Goal: Task Accomplishment & Management: Use online tool/utility

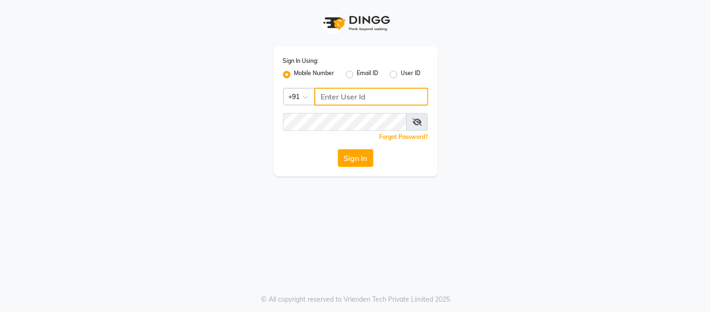
click at [390, 92] on input "Username" at bounding box center [372, 97] width 114 height 18
type input "8750002626"
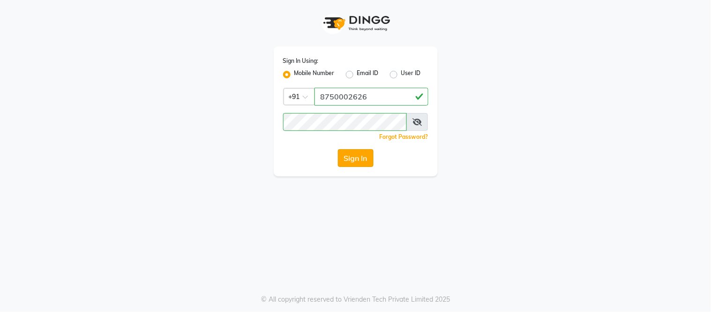
click at [358, 154] on button "Sign In" at bounding box center [356, 158] width 36 height 18
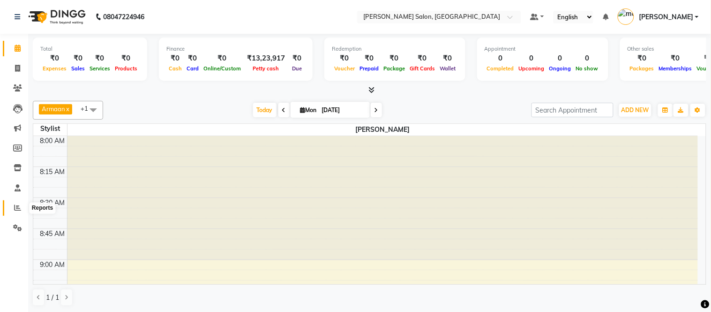
click at [17, 207] on icon at bounding box center [17, 207] width 7 height 7
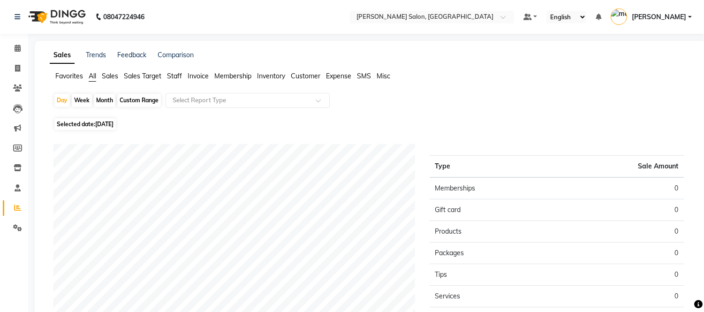
click at [177, 76] on span "Staff" at bounding box center [174, 76] width 15 height 8
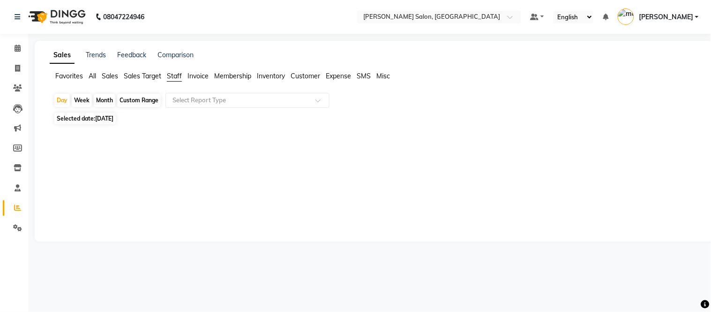
click at [102, 99] on div "Month" at bounding box center [105, 100] width 22 height 13
select select "9"
select select "2025"
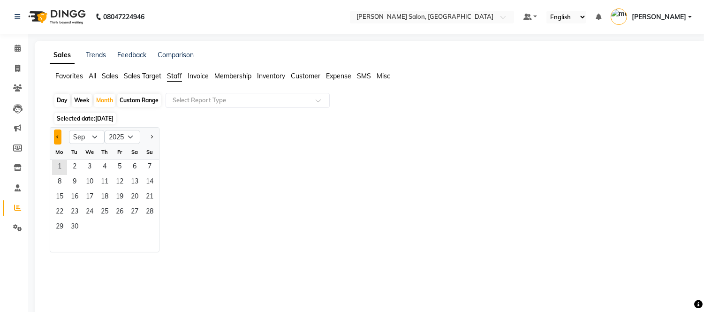
click at [55, 132] on button "Previous month" at bounding box center [58, 136] width 8 height 15
select select "8"
click at [119, 163] on span "1" at bounding box center [119, 167] width 15 height 15
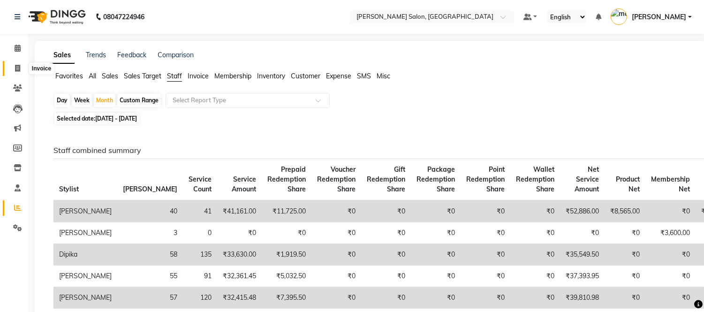
click at [18, 65] on icon at bounding box center [17, 68] width 5 height 7
select select "service"
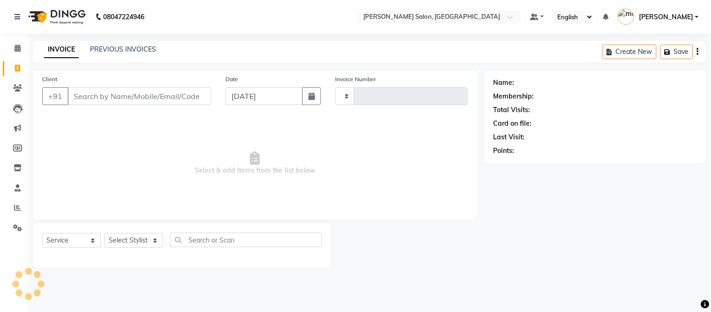
type input "2005"
select select "6469"
click at [122, 53] on link "PREVIOUS INVOICES" at bounding box center [123, 49] width 66 height 8
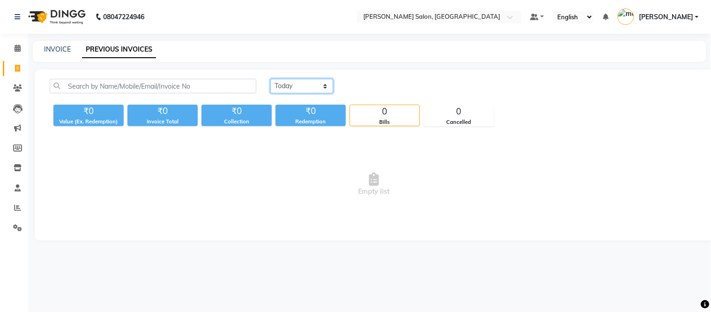
click at [322, 86] on select "[DATE] [DATE] Custom Range" at bounding box center [302, 86] width 63 height 15
select select "[DATE]"
click at [271, 79] on select "[DATE] [DATE] Custom Range" at bounding box center [302, 86] width 63 height 15
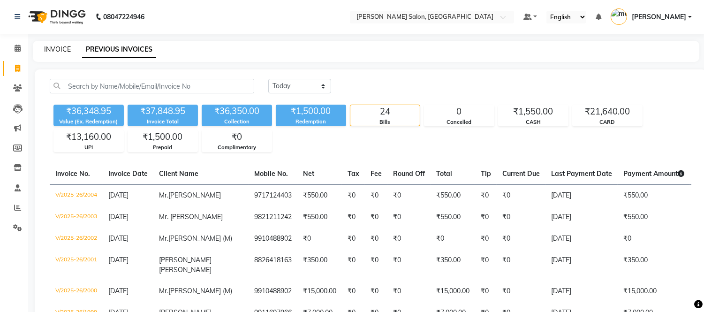
click at [55, 45] on link "INVOICE" at bounding box center [57, 49] width 27 height 8
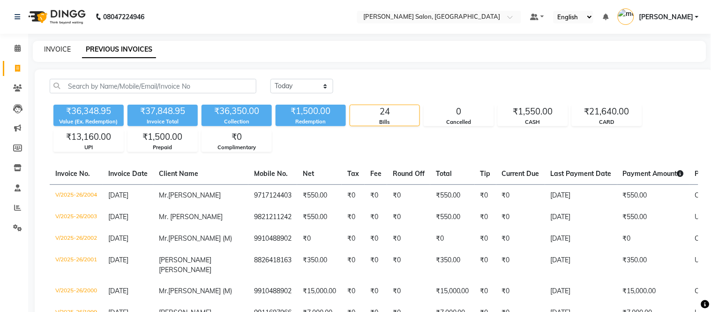
select select "service"
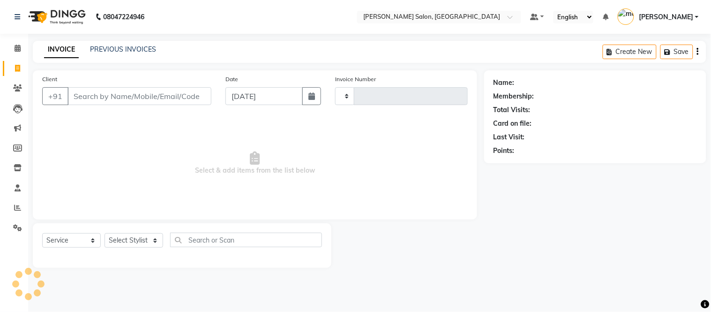
type input "2005"
select select "6469"
click at [118, 49] on link "PREVIOUS INVOICES" at bounding box center [123, 49] width 66 height 8
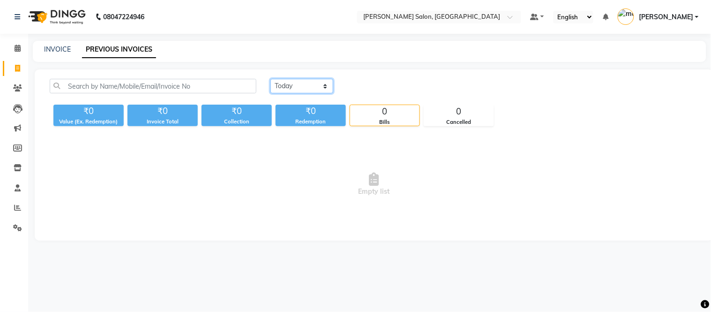
click at [315, 85] on select "[DATE] [DATE] Custom Range" at bounding box center [302, 86] width 63 height 15
select select "[DATE]"
click at [271, 79] on select "[DATE] [DATE] Custom Range" at bounding box center [302, 86] width 63 height 15
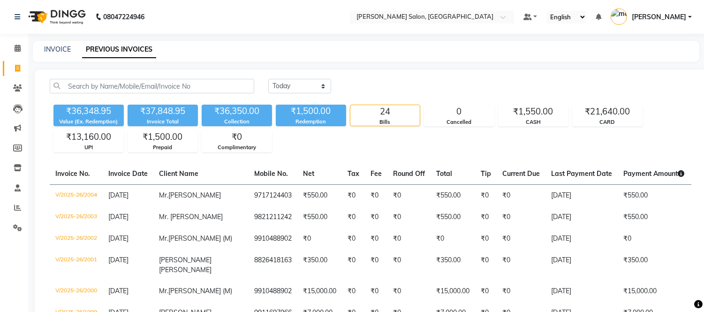
click at [17, 62] on link "Invoice" at bounding box center [14, 68] width 23 height 15
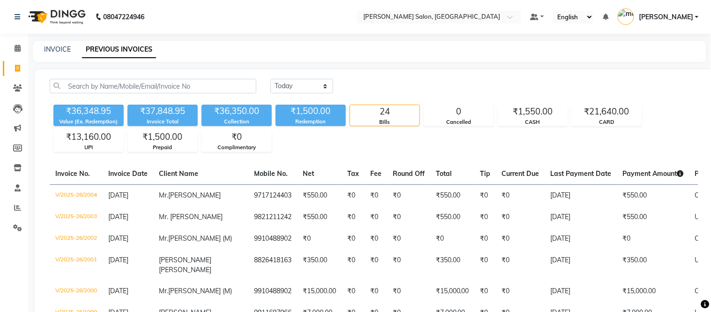
select select "service"
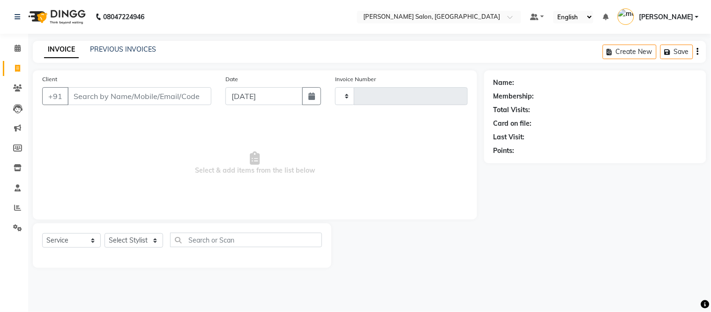
type input "2005"
select select "6469"
click at [158, 152] on span "Select & add items from the list below" at bounding box center [255, 163] width 426 height 94
click at [124, 52] on link "PREVIOUS INVOICES" at bounding box center [123, 49] width 66 height 8
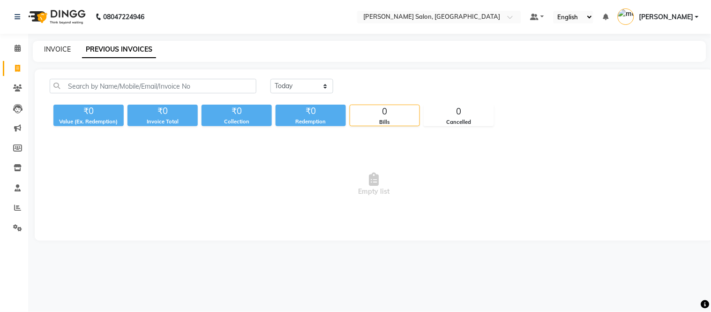
click at [63, 50] on link "INVOICE" at bounding box center [57, 49] width 27 height 8
select select "6469"
select select "service"
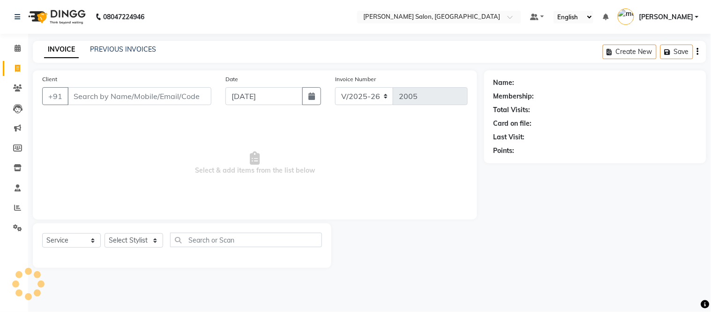
click at [121, 90] on input "Client" at bounding box center [140, 96] width 144 height 18
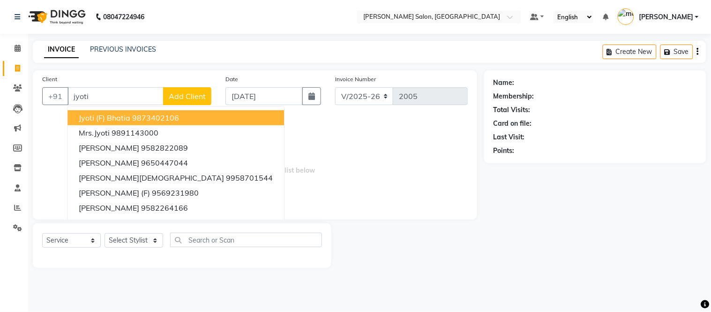
click at [167, 114] on ngb-highlight "9873402106" at bounding box center [155, 117] width 47 height 9
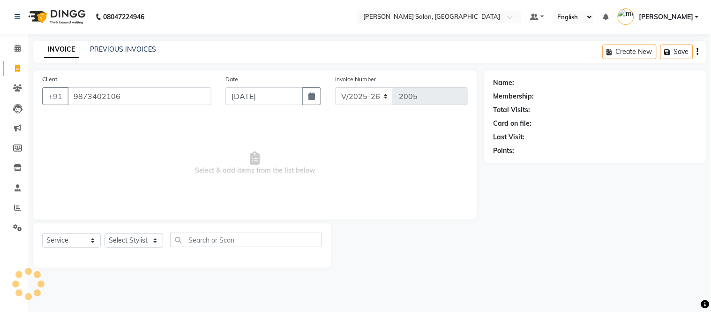
type input "9873402106"
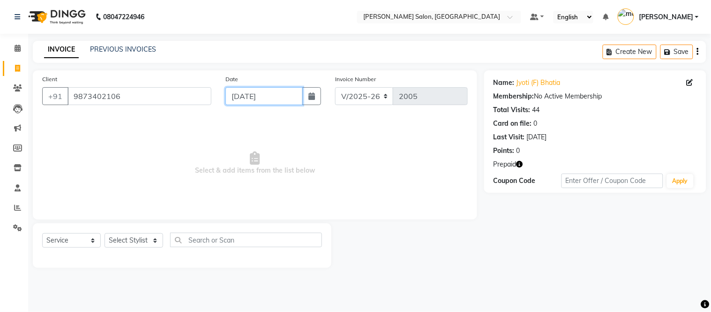
click at [256, 95] on input "[DATE]" at bounding box center [265, 96] width 78 height 18
select select "9"
select select "2025"
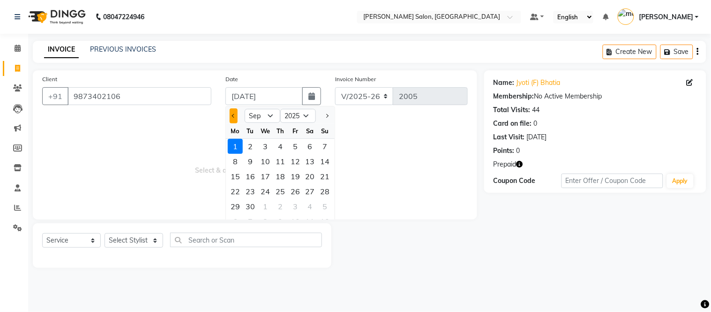
click at [232, 118] on button "Previous month" at bounding box center [234, 115] width 8 height 15
select select "8"
click at [328, 208] on div "31" at bounding box center [325, 206] width 15 height 15
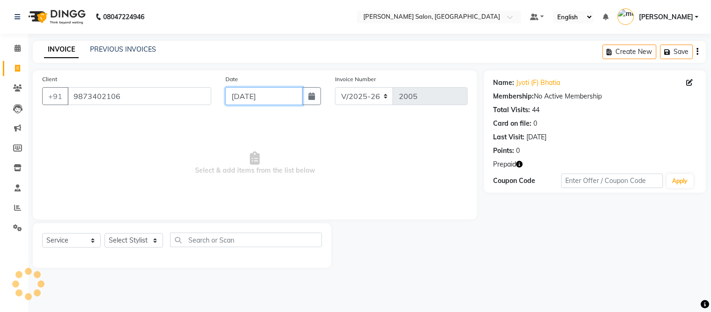
type input "[DATE]"
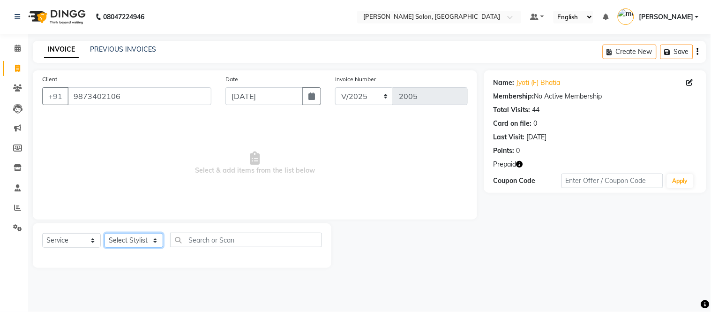
click at [135, 240] on select "Select Stylist [PERSON_NAME] [PERSON_NAME] [PERSON_NAME] [PERSON_NAME] [PERSON_…" at bounding box center [134, 240] width 59 height 15
select select "49740"
click at [105, 234] on select "Select Stylist [PERSON_NAME] [PERSON_NAME] [PERSON_NAME] [PERSON_NAME] [PERSON_…" at bounding box center [134, 240] width 59 height 15
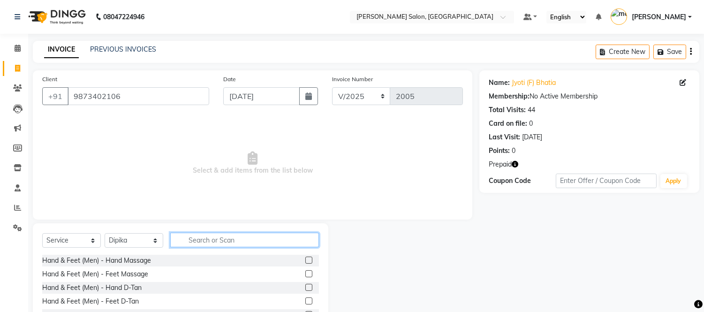
click at [226, 237] on input "text" at bounding box center [244, 240] width 149 height 15
type input "arm"
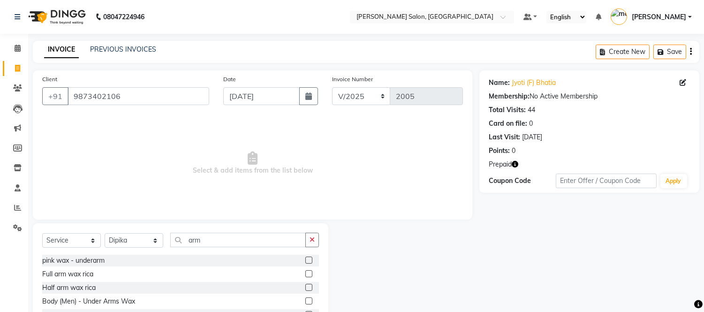
click at [305, 272] on label at bounding box center [308, 273] width 7 height 7
click at [305, 272] on input "checkbox" at bounding box center [308, 274] width 6 height 6
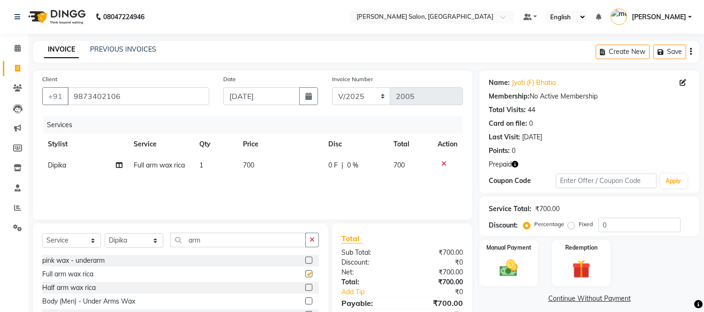
checkbox input "false"
click at [310, 241] on icon "button" at bounding box center [312, 239] width 5 height 7
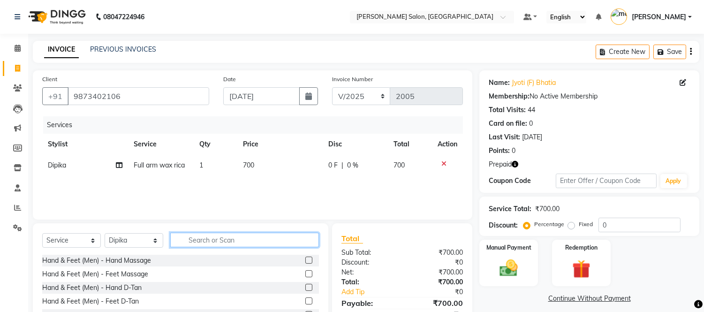
click at [288, 242] on input "text" at bounding box center [244, 240] width 149 height 15
type input "leg wa"
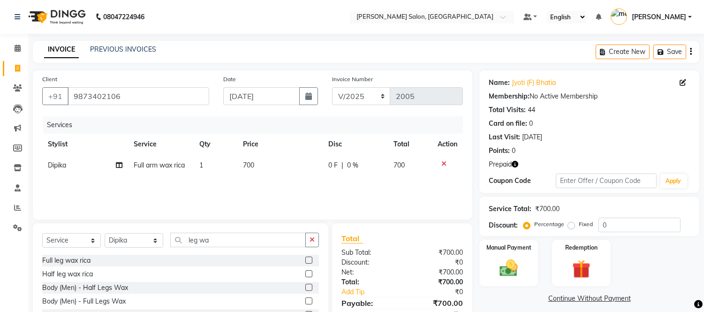
click at [308, 259] on label at bounding box center [308, 260] width 7 height 7
click at [308, 259] on input "checkbox" at bounding box center [308, 260] width 6 height 6
checkbox input "false"
click at [514, 162] on icon "button" at bounding box center [515, 164] width 7 height 7
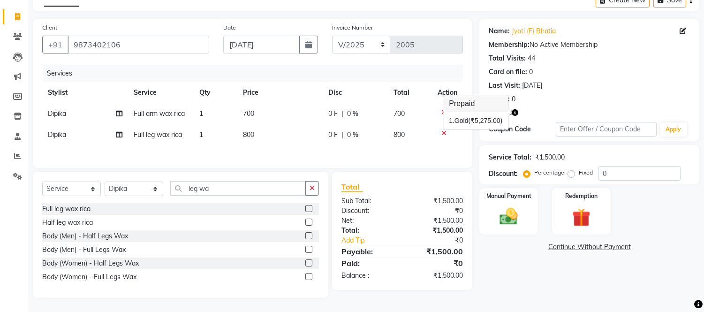
scroll to position [53, 0]
click at [572, 209] on img at bounding box center [581, 217] width 31 height 23
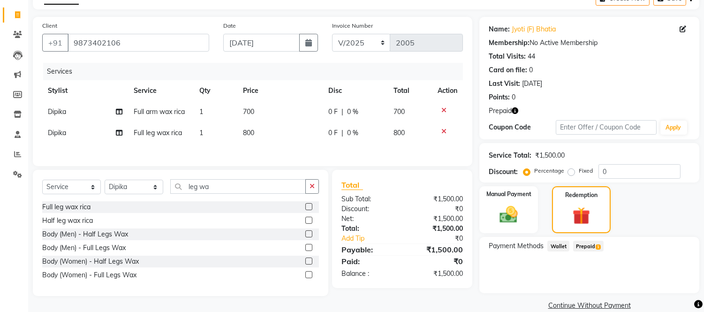
click at [591, 246] on span "Prepaid 1" at bounding box center [588, 246] width 30 height 11
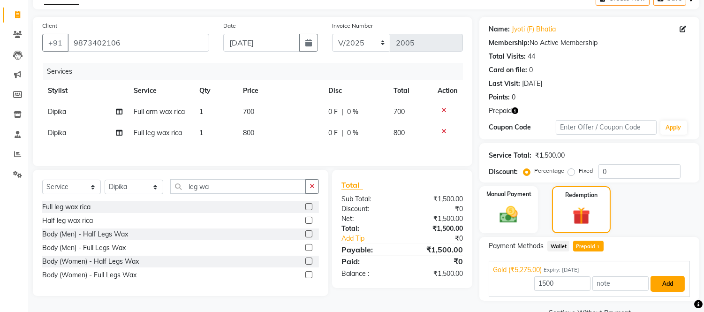
click at [669, 282] on button "Add" at bounding box center [667, 284] width 34 height 16
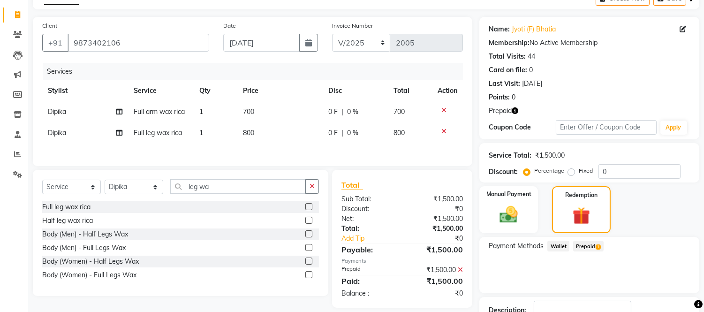
scroll to position [120, 0]
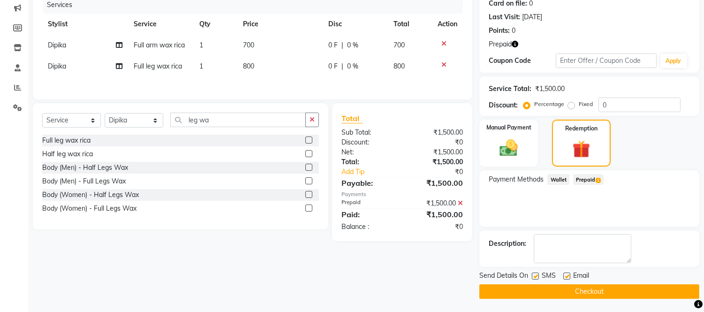
click at [610, 293] on button "Checkout" at bounding box center [589, 291] width 220 height 15
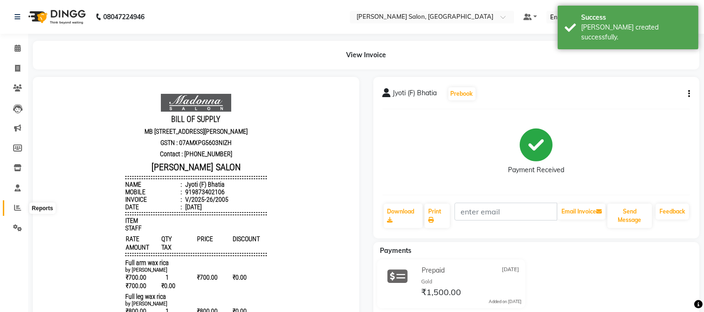
click at [15, 205] on icon at bounding box center [17, 207] width 7 height 7
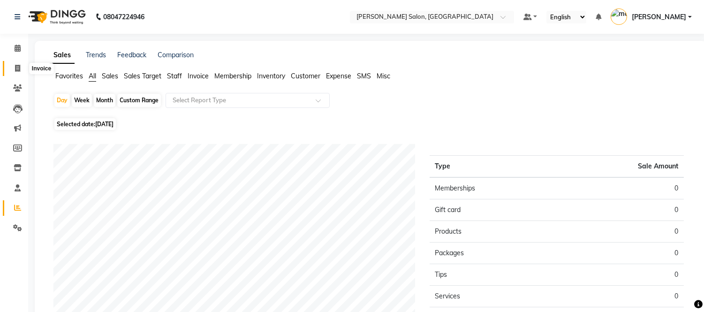
click at [17, 68] on icon at bounding box center [17, 68] width 5 height 7
select select "service"
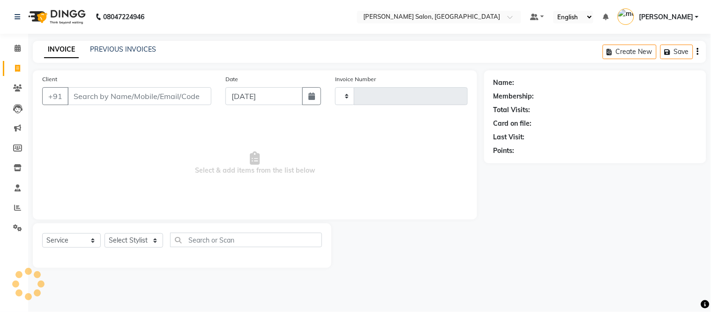
type input "2006"
select select "6469"
click at [146, 47] on link "PREVIOUS INVOICES" at bounding box center [123, 49] width 66 height 8
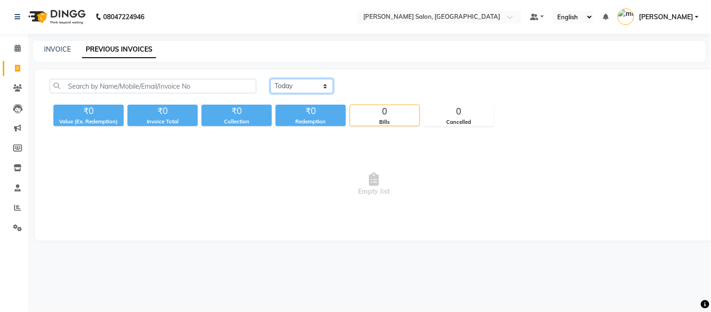
click at [324, 86] on select "[DATE] [DATE] Custom Range" at bounding box center [302, 86] width 63 height 15
select select "range"
click at [271, 79] on select "[DATE] [DATE] Custom Range" at bounding box center [302, 86] width 63 height 15
click at [397, 89] on input "[DATE]" at bounding box center [379, 86] width 66 height 13
select select "9"
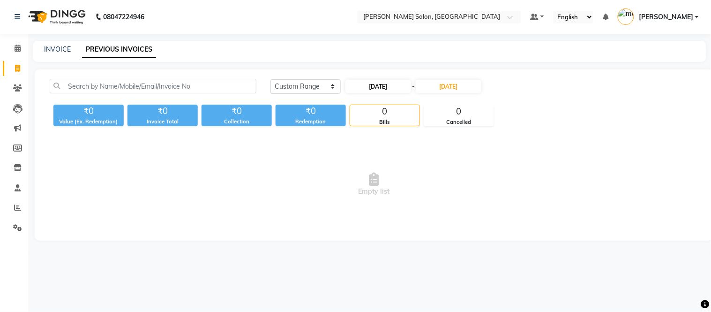
select select "2025"
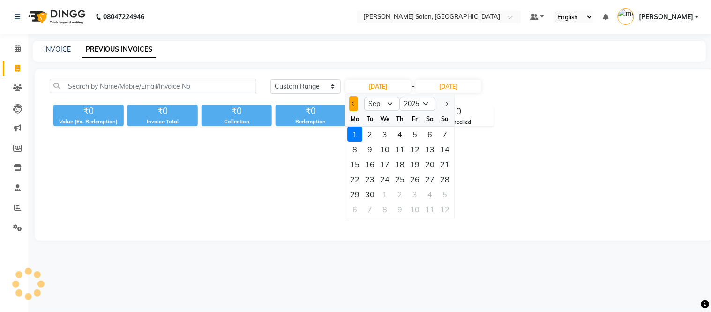
click at [351, 105] on button "Previous month" at bounding box center [354, 103] width 8 height 15
select select "8"
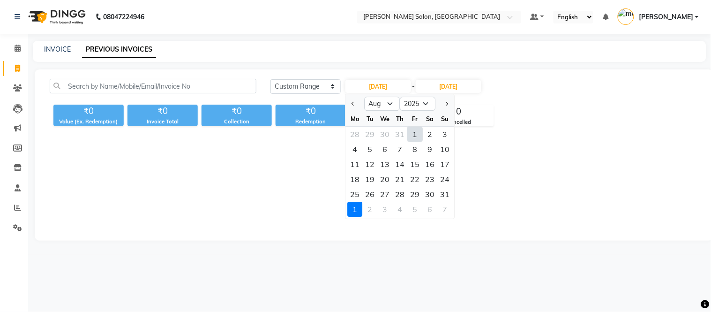
click at [415, 130] on div "1" at bounding box center [415, 134] width 15 height 15
type input "[DATE]"
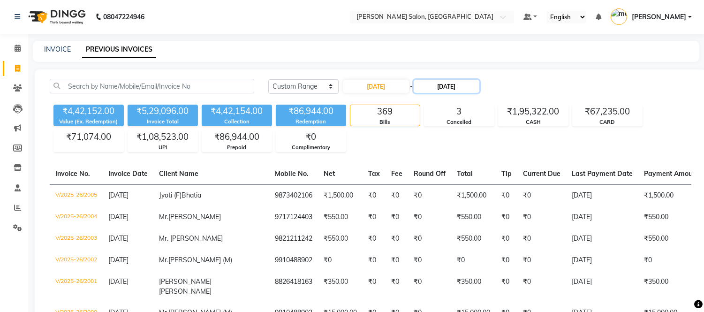
click at [439, 84] on input "[DATE]" at bounding box center [447, 86] width 66 height 13
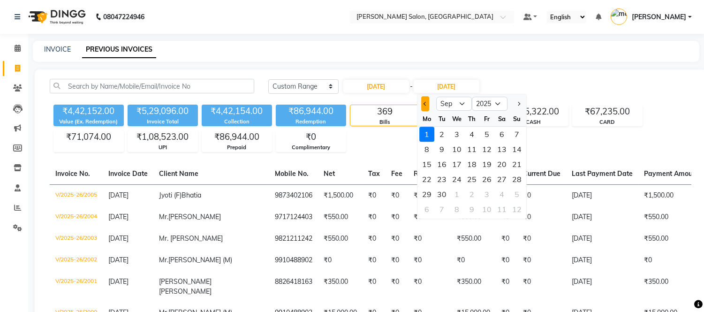
click at [426, 103] on span "Previous month" at bounding box center [425, 104] width 4 height 4
select select "8"
click at [516, 195] on div "31" at bounding box center [516, 194] width 15 height 15
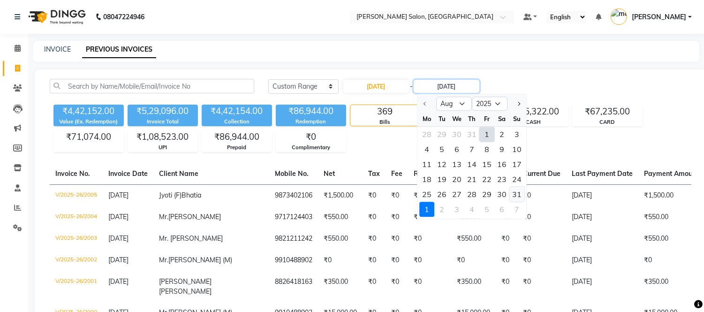
type input "[DATE]"
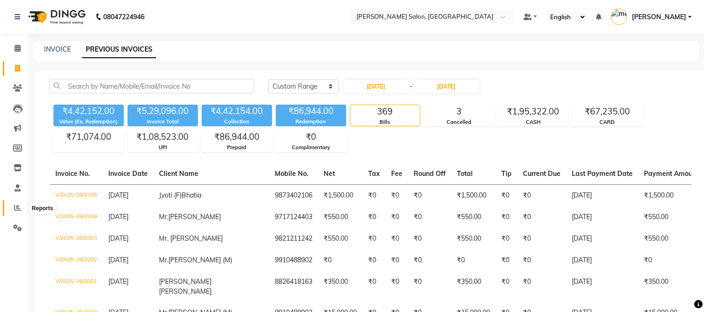
click at [14, 205] on icon at bounding box center [17, 207] width 7 height 7
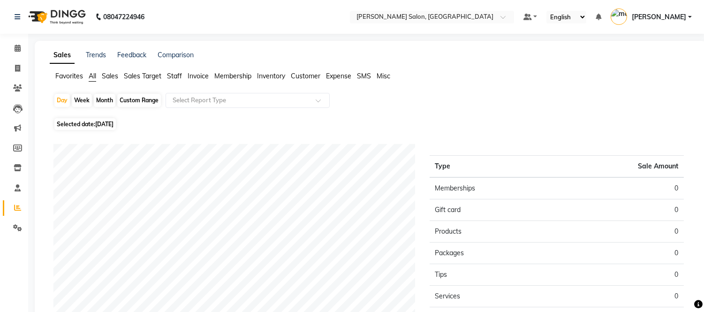
click at [127, 76] on span "Sales Target" at bounding box center [143, 76] width 38 height 8
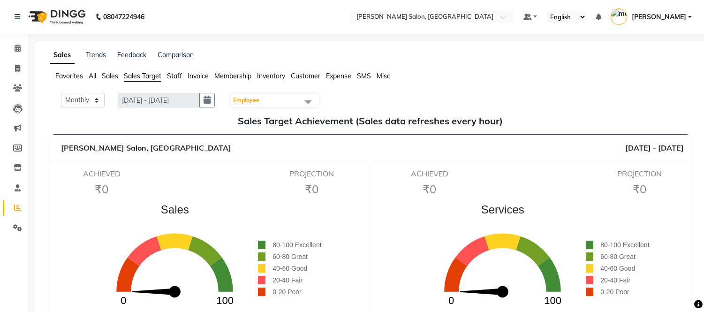
click at [172, 72] on span "Staff" at bounding box center [174, 76] width 15 height 8
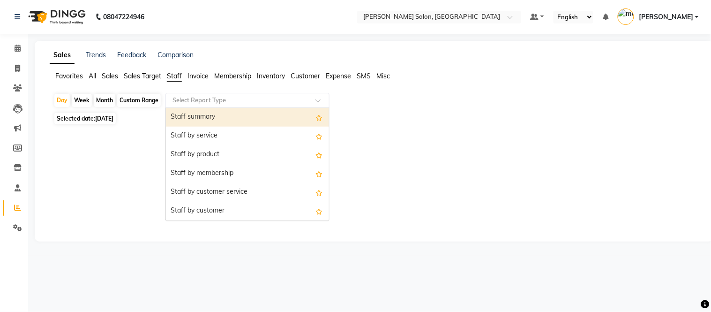
click at [321, 101] on span at bounding box center [322, 102] width 12 height 9
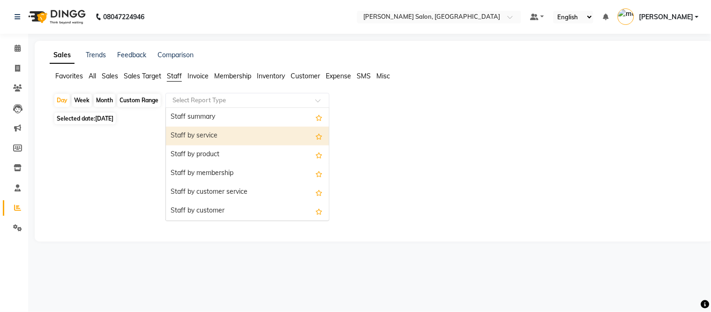
click at [266, 135] on div "Staff by service" at bounding box center [247, 136] width 163 height 19
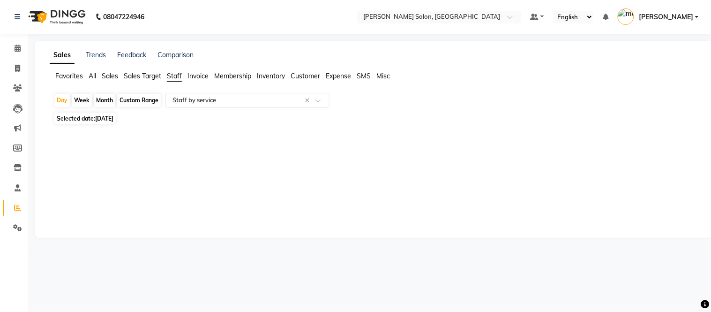
click at [100, 96] on div "Month" at bounding box center [105, 100] width 22 height 13
select select "9"
select select "2025"
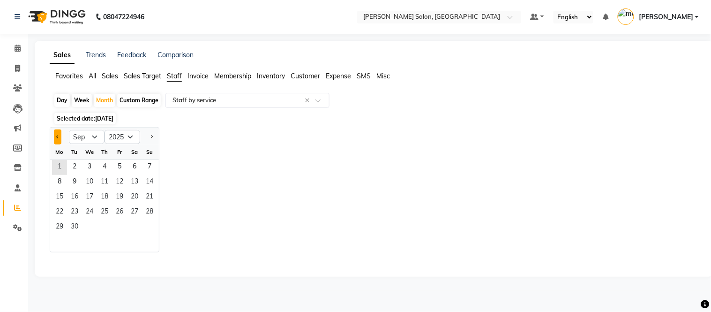
click at [55, 135] on button "Previous month" at bounding box center [58, 136] width 8 height 15
select select "8"
click at [117, 165] on span "1" at bounding box center [119, 167] width 15 height 15
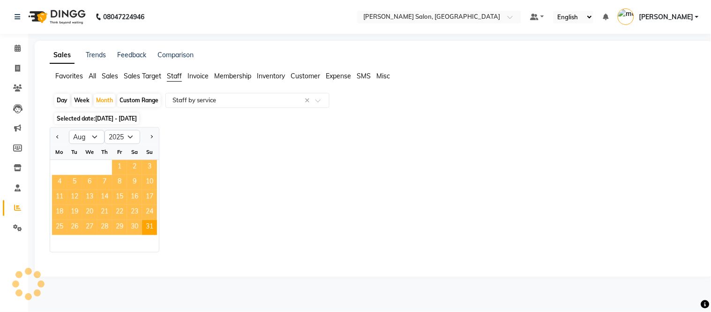
select select "csv"
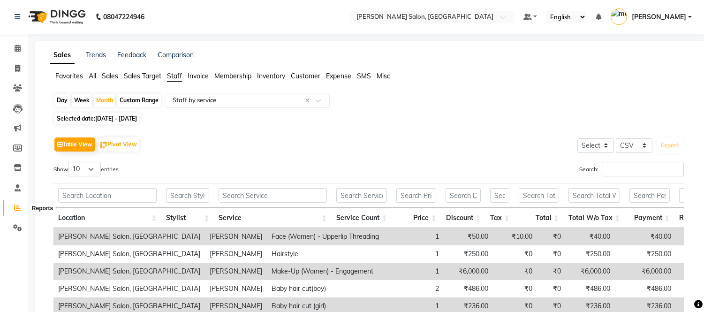
click at [16, 209] on icon at bounding box center [17, 207] width 7 height 7
click at [107, 75] on span "Sales" at bounding box center [110, 76] width 16 height 8
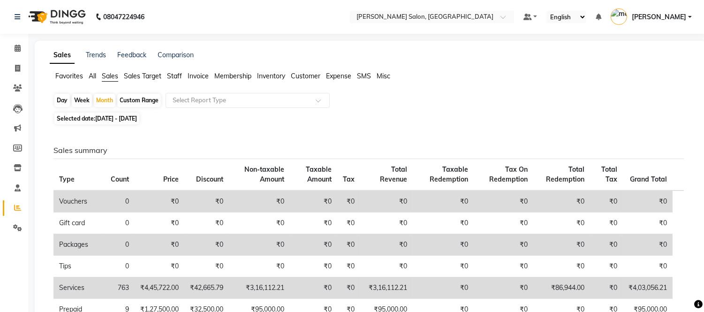
click at [92, 77] on span "All" at bounding box center [93, 76] width 8 height 8
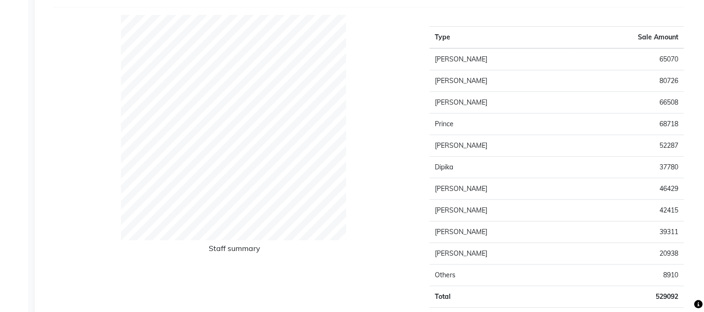
scroll to position [397, 0]
